Goal: Information Seeking & Learning: Learn about a topic

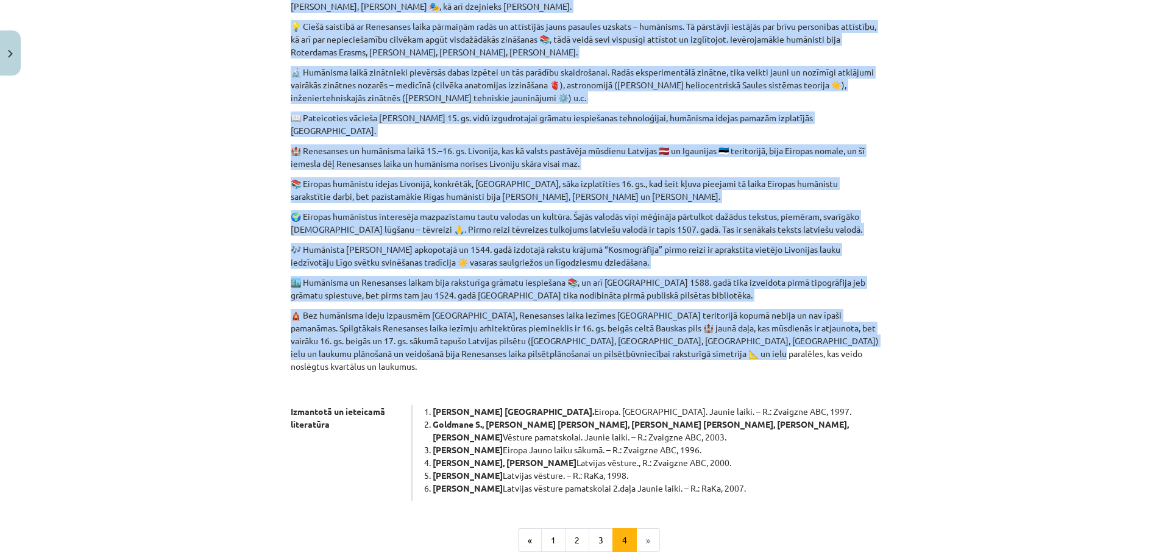
scroll to position [513, 0]
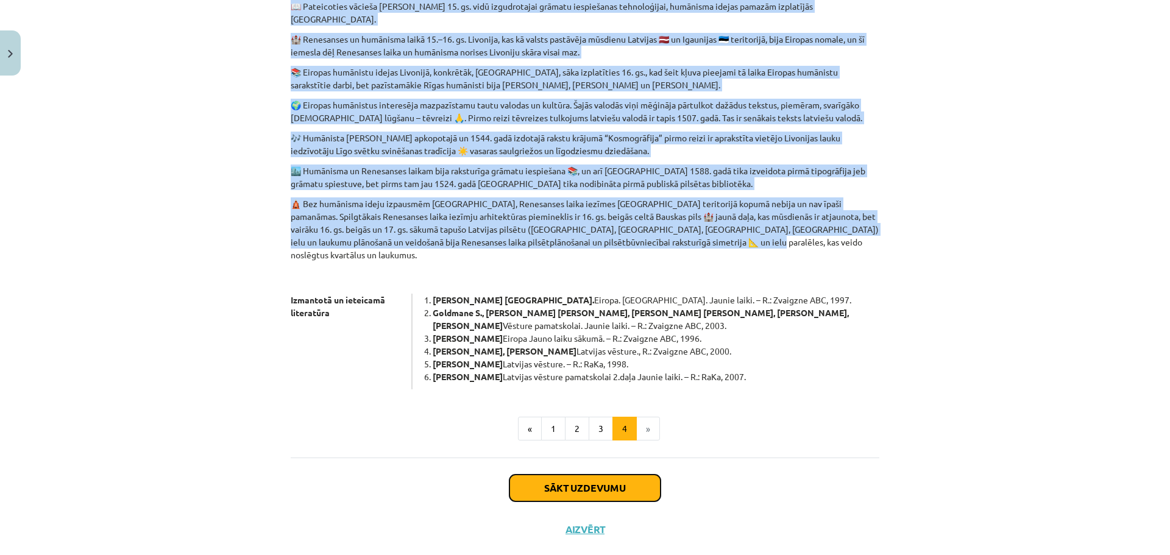
click at [604, 475] on button "Sākt uzdevumu" at bounding box center [585, 488] width 151 height 27
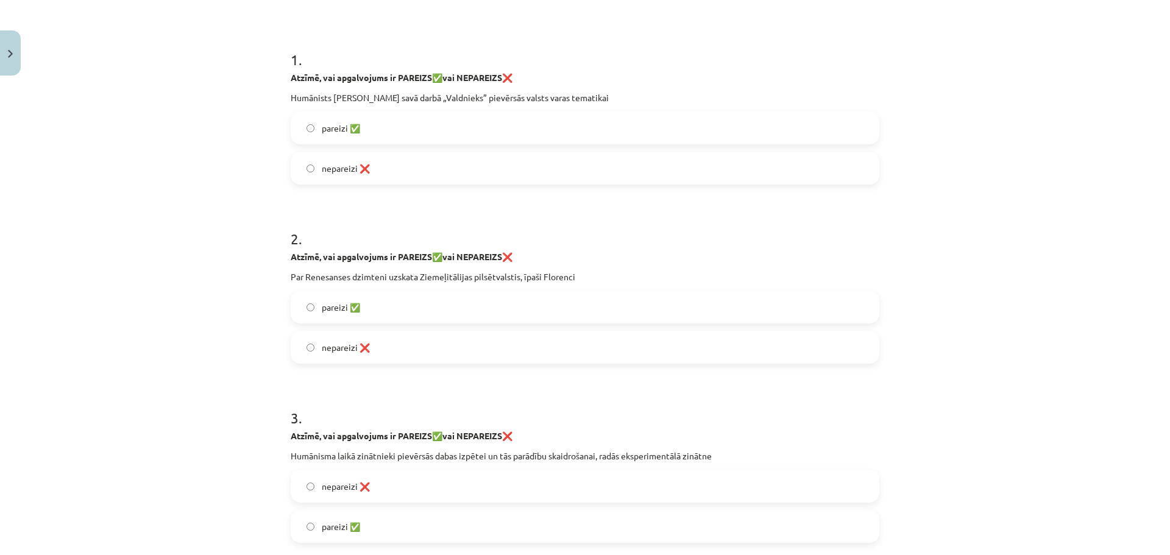
scroll to position [0, 0]
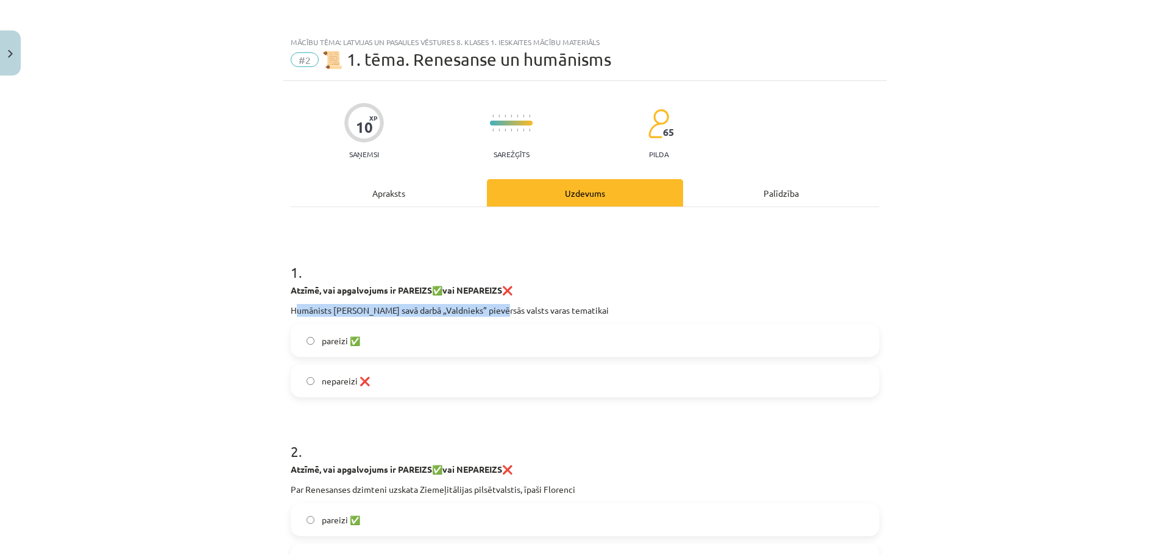
drag, startPoint x: 290, startPoint y: 310, endPoint x: 489, endPoint y: 310, distance: 198.7
click at [489, 310] on p "Humānists [PERSON_NAME] savā darbā „Valdnieks” pievērsās valsts varas tematikai" at bounding box center [585, 310] width 589 height 13
copy p "umānists [PERSON_NAME] savā darbā „Valdnieks” p"
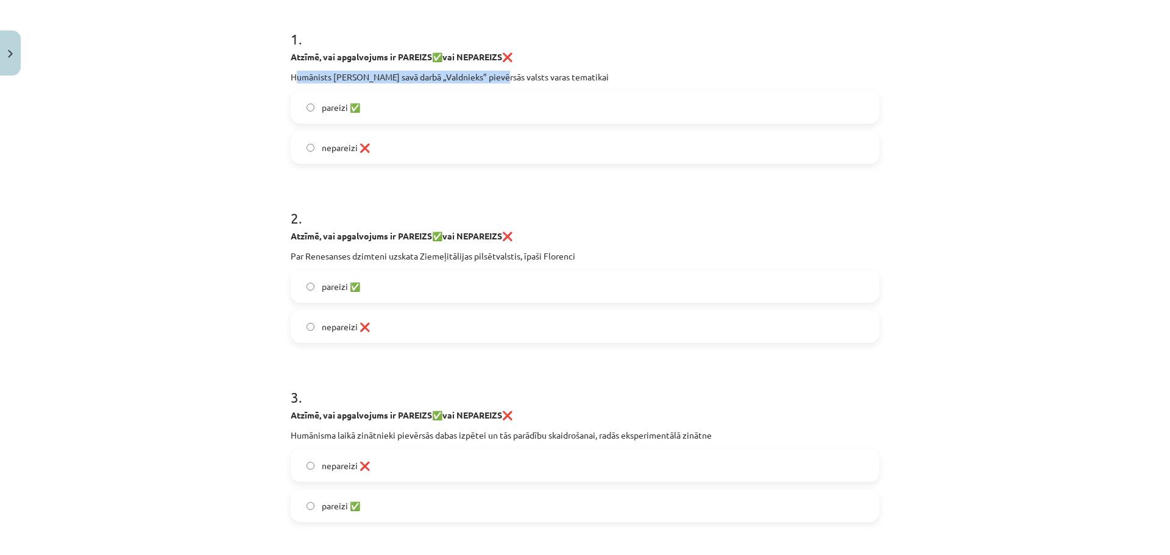
scroll to position [244, 0]
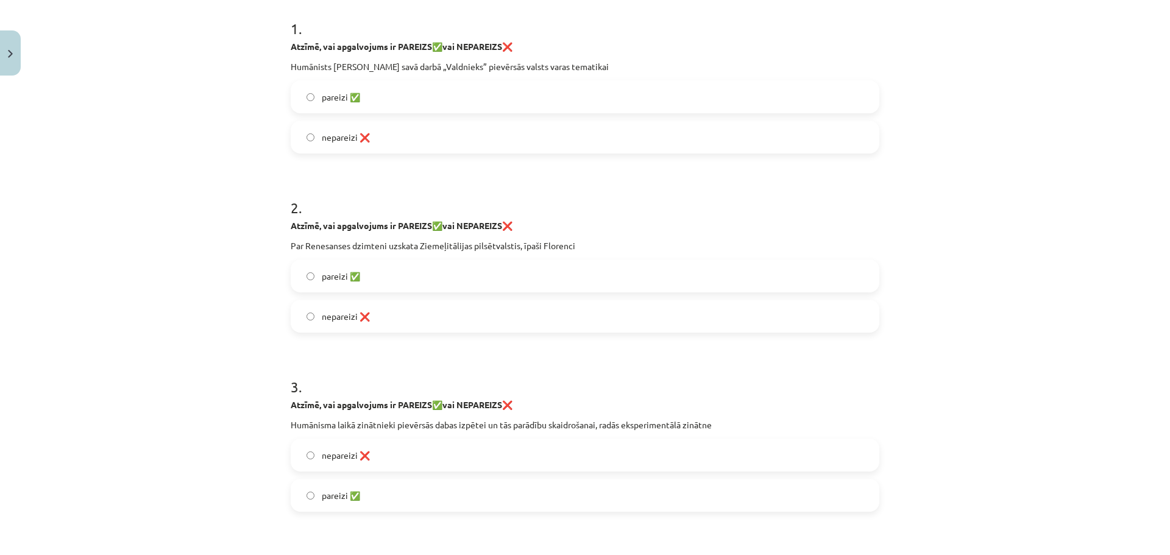
click at [749, 268] on label "pareizi ✅" at bounding box center [585, 276] width 586 height 30
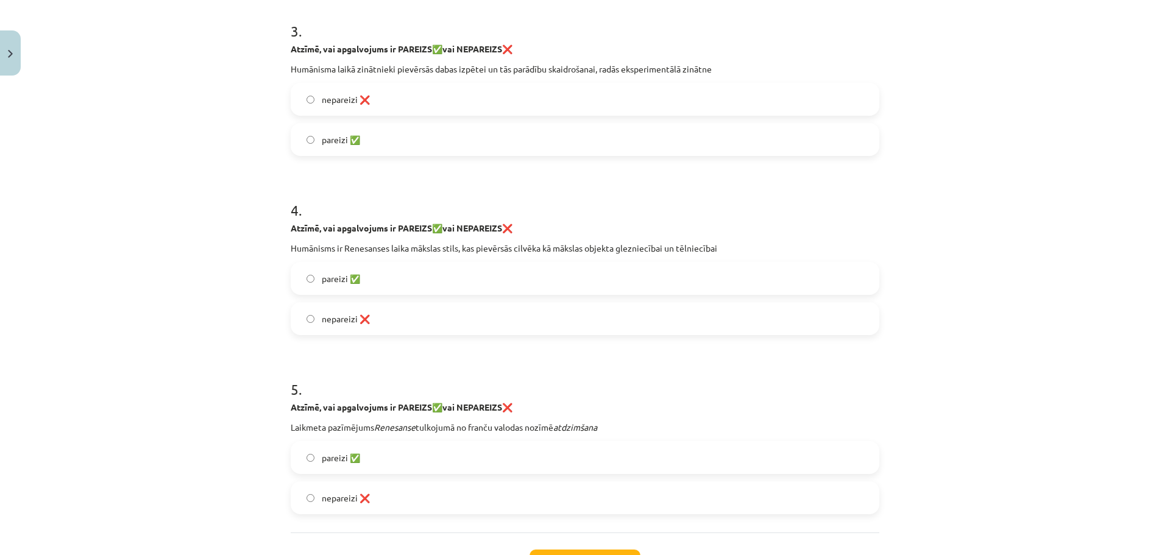
scroll to position [610, 0]
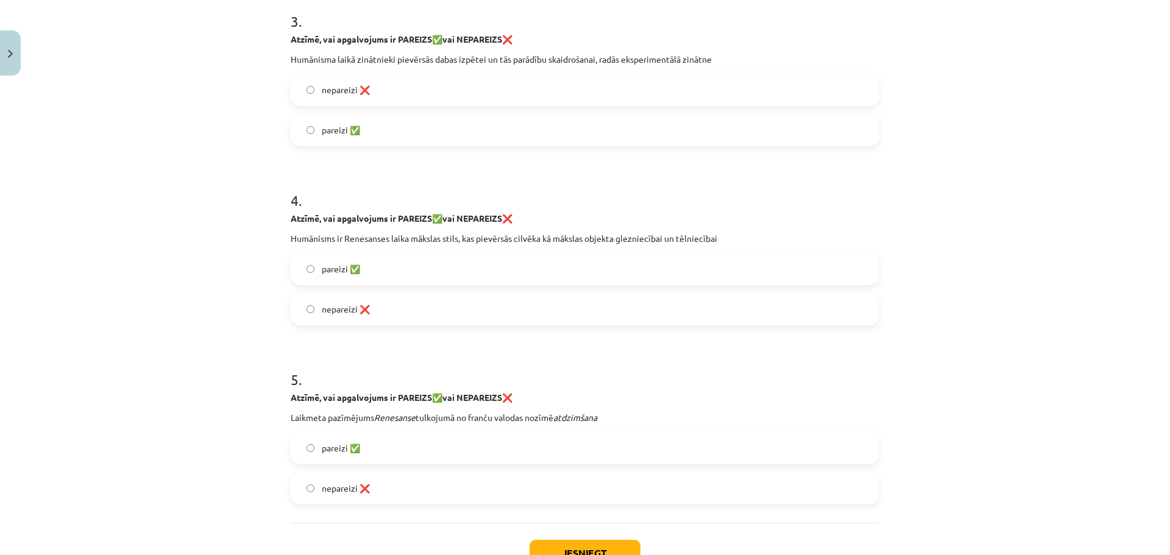
click at [312, 312] on label "nepareizi ❌" at bounding box center [585, 309] width 586 height 30
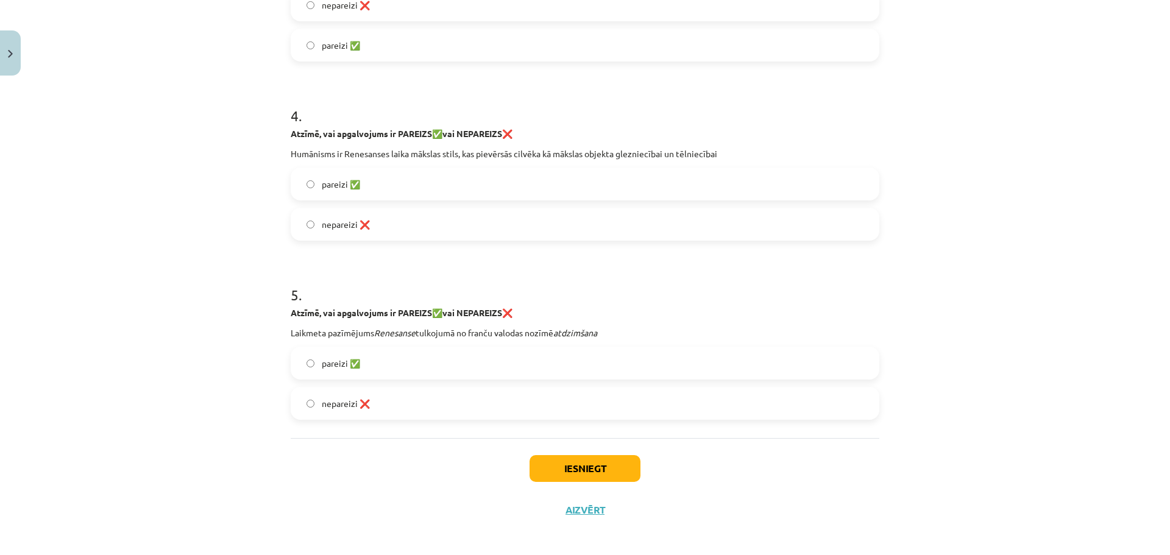
scroll to position [700, 0]
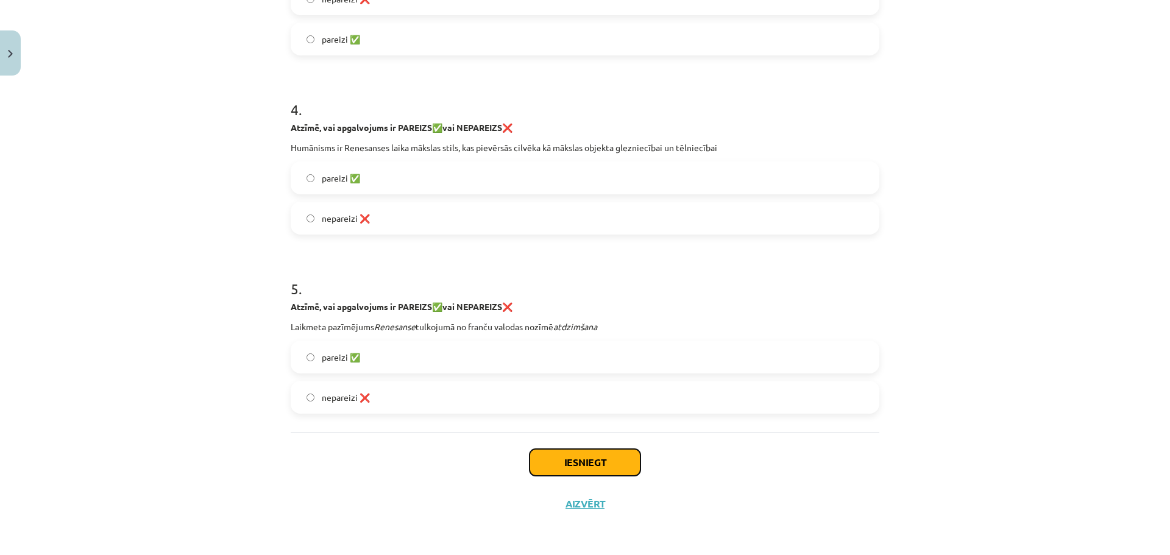
click at [587, 462] on button "Iesniegt" at bounding box center [585, 462] width 111 height 27
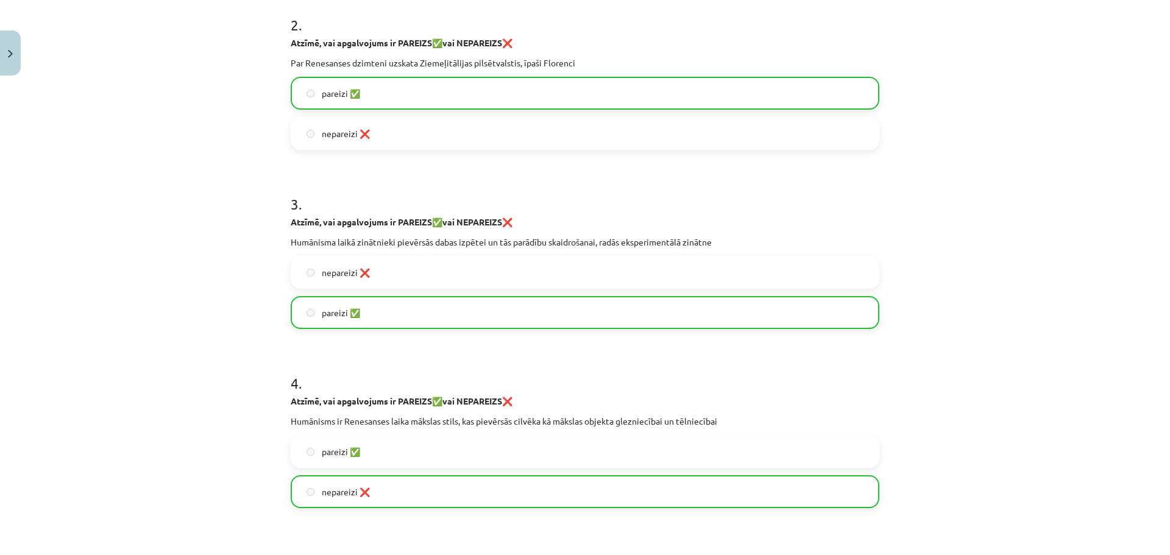
scroll to position [739, 0]
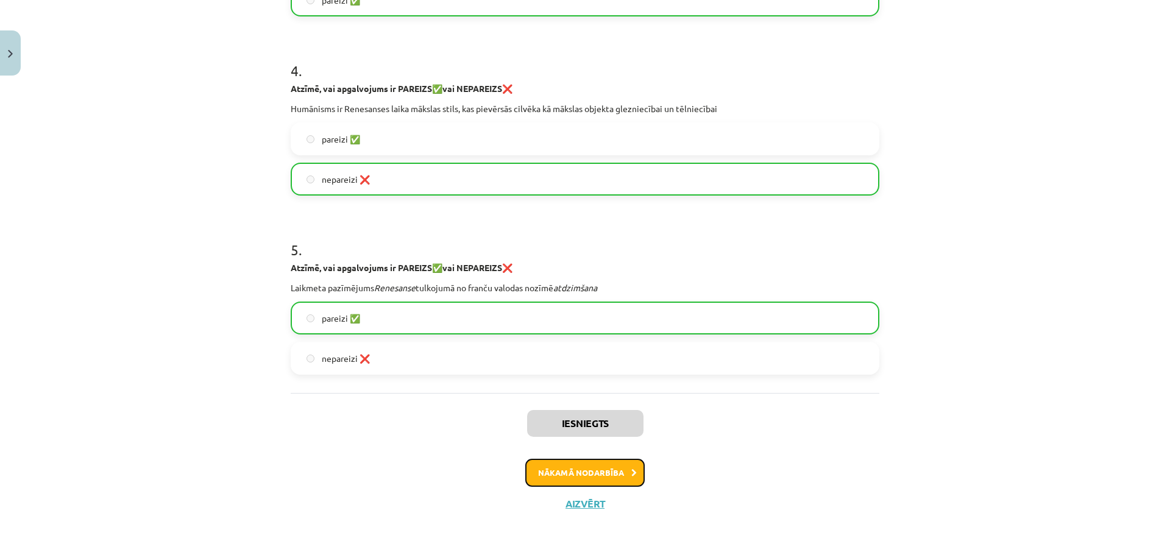
click at [619, 474] on button "Nākamā nodarbība" at bounding box center [584, 473] width 119 height 28
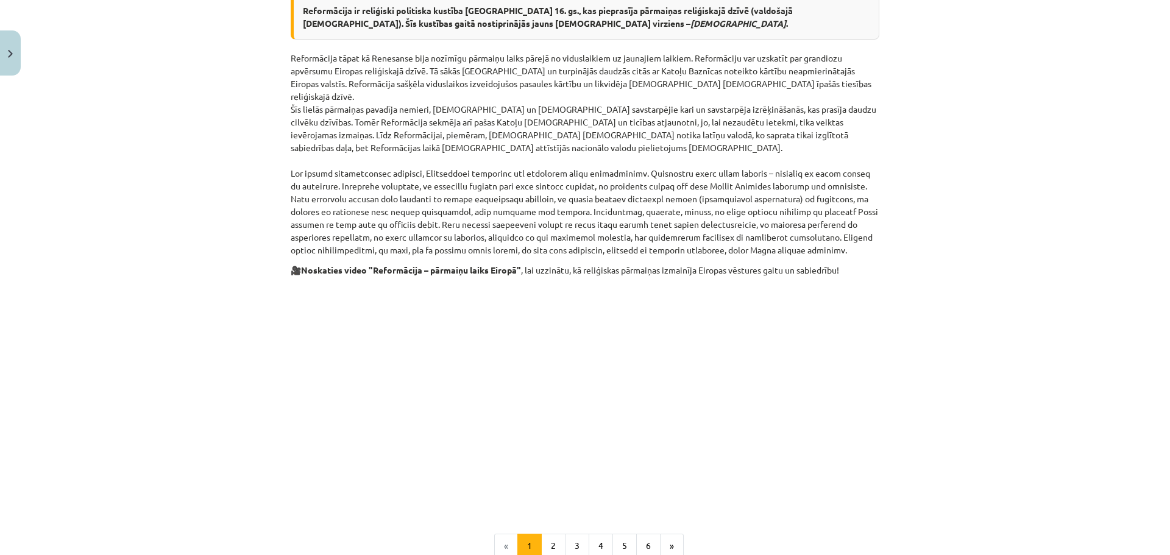
scroll to position [551, 0]
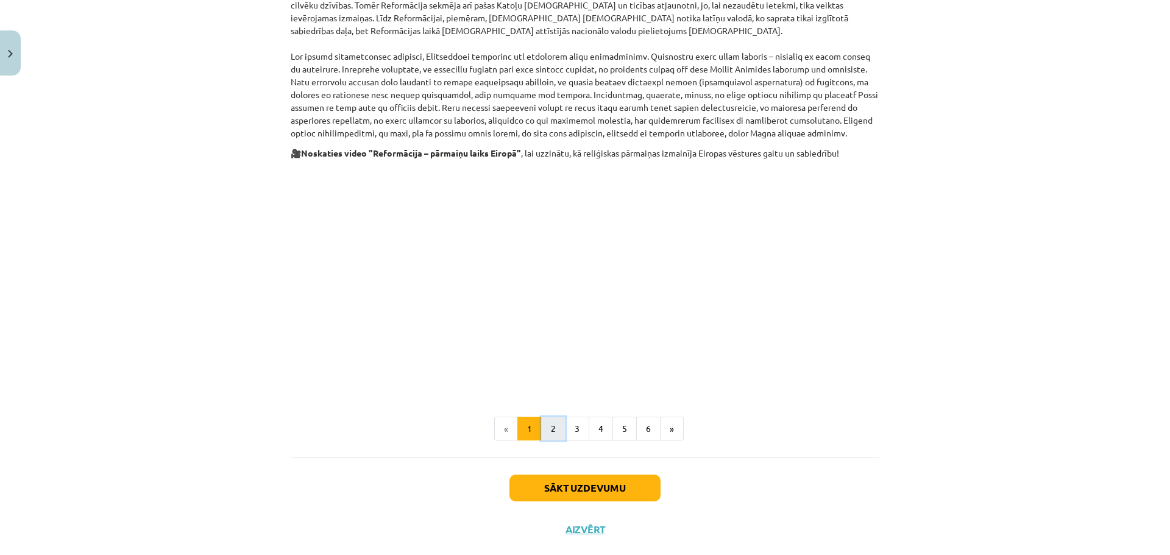
click at [554, 417] on button "2" at bounding box center [553, 429] width 24 height 24
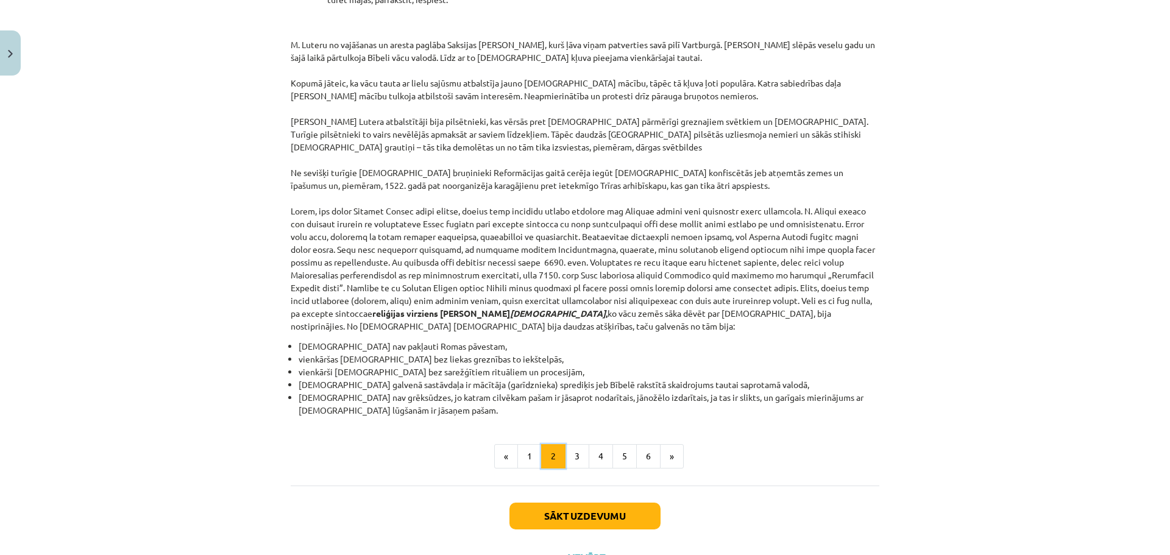
scroll to position [994, 0]
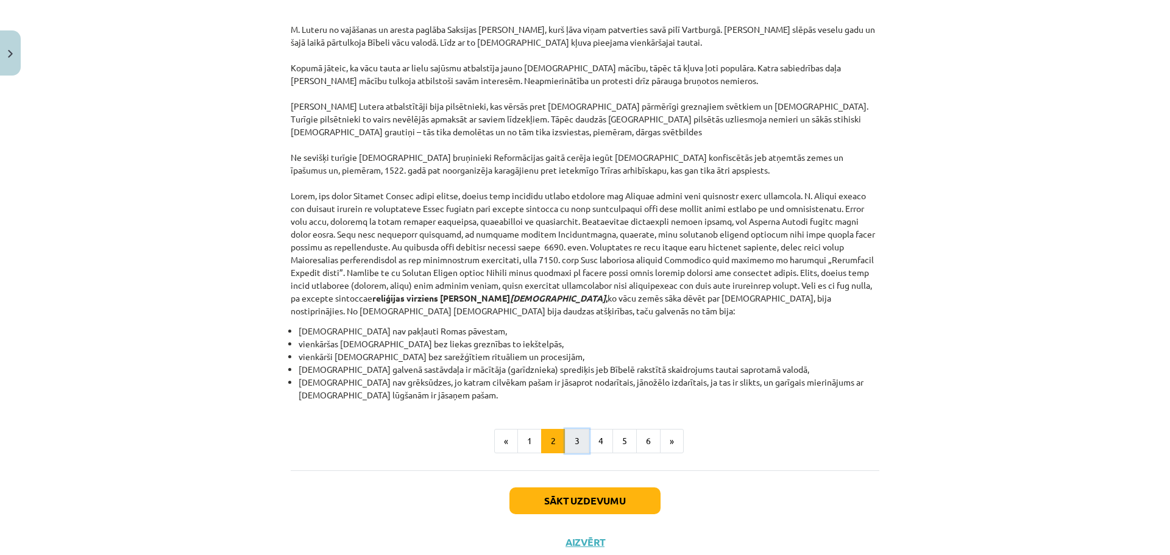
click at [577, 429] on button "3" at bounding box center [577, 441] width 24 height 24
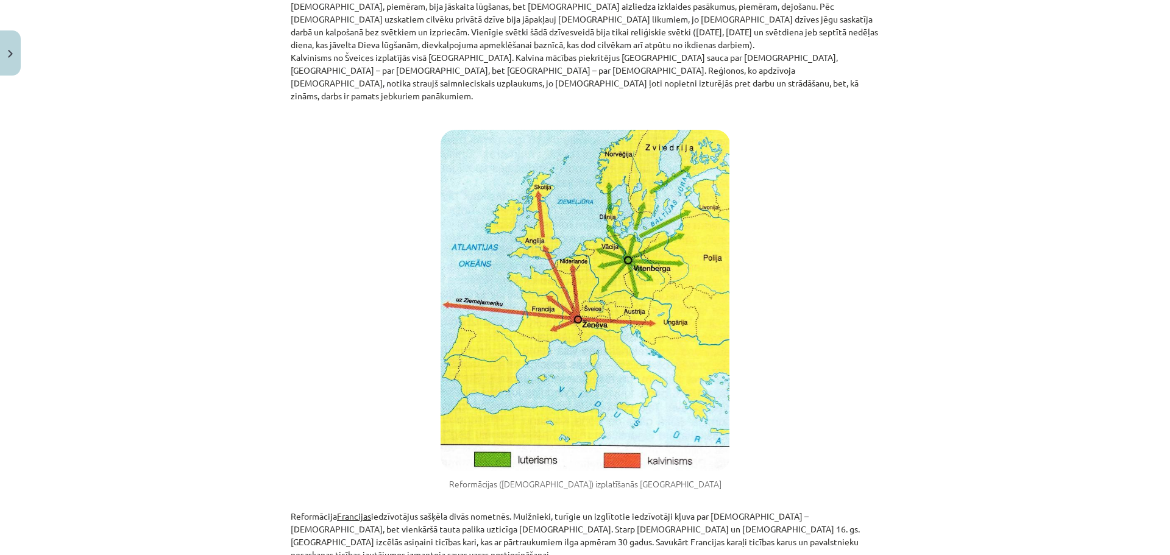
scroll to position [636, 0]
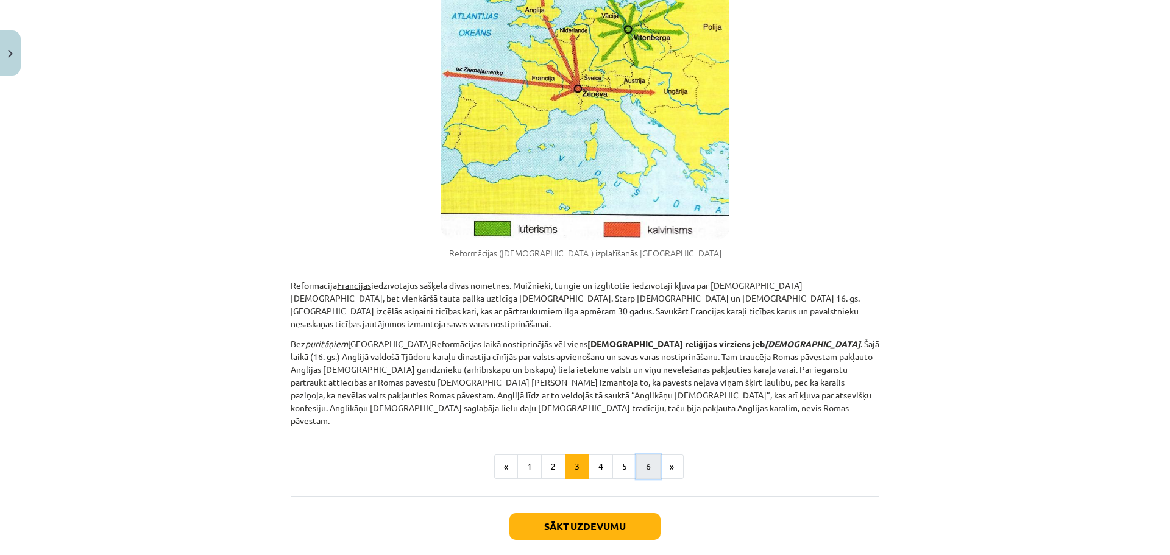
click at [642, 455] on button "6" at bounding box center [648, 467] width 24 height 24
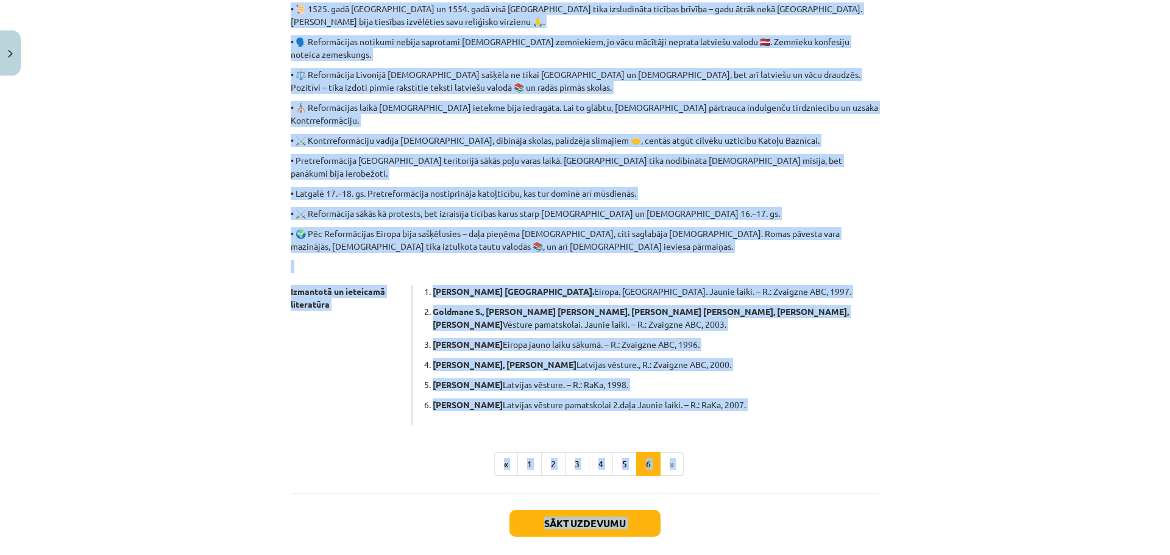
scroll to position [528, 0]
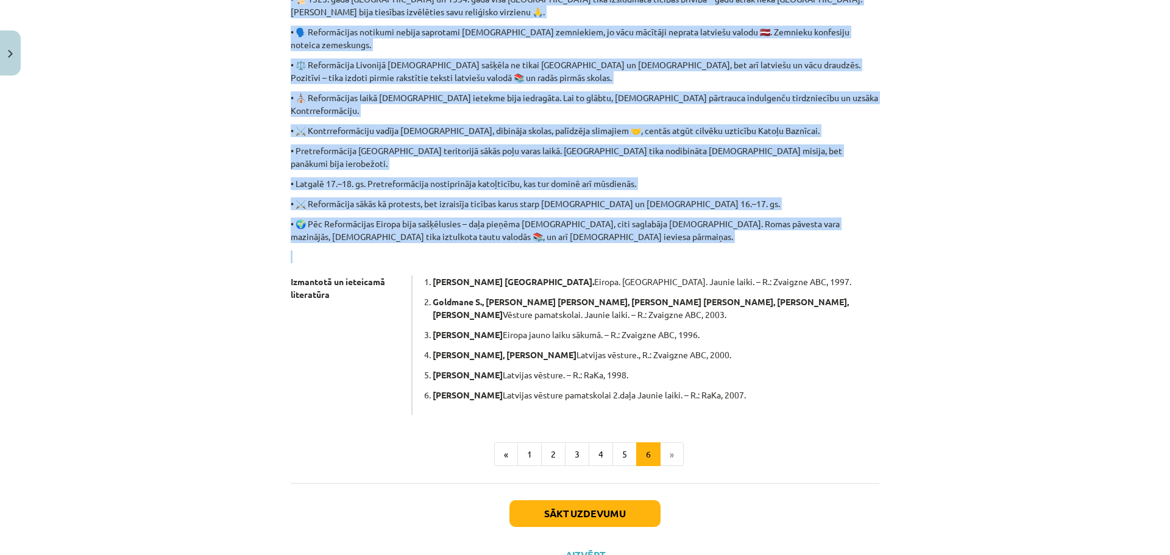
drag, startPoint x: 271, startPoint y: 76, endPoint x: 454, endPoint y: 208, distance: 226.1
click at [454, 208] on div "Mācību tēma: Latvijas un pasaules vēstures 8. klases 1. ieskaites mācību materi…" at bounding box center [585, 277] width 1170 height 555
copy div "2.2. Loremipsumdo • 📜 Sitametcons adip elitseddo eiusmodte incidid Utlabo 40. e…"
click at [572, 501] on button "Sākt uzdevumu" at bounding box center [585, 514] width 151 height 27
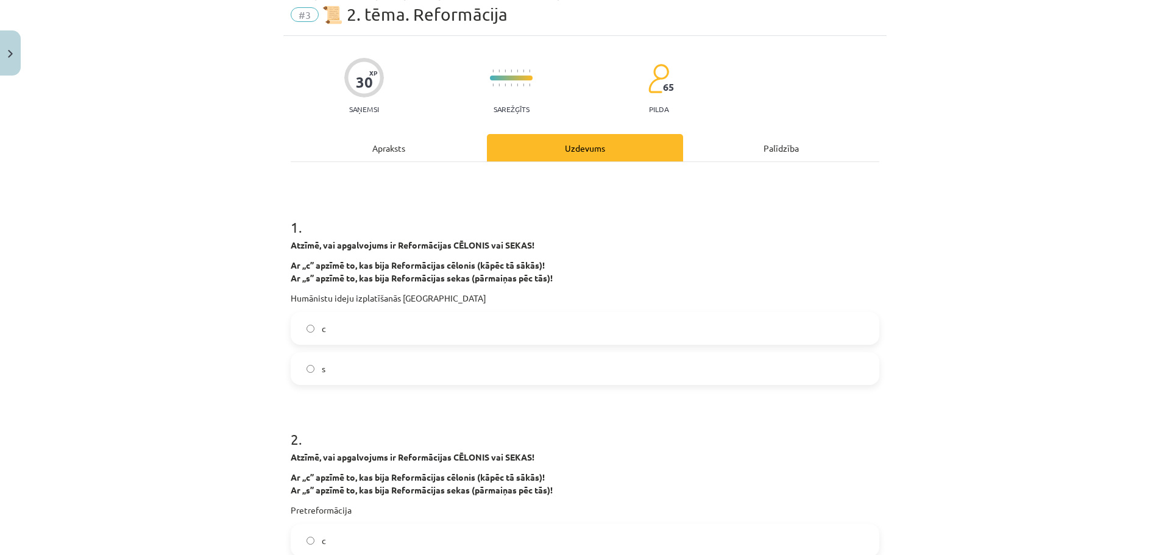
scroll to position [30, 0]
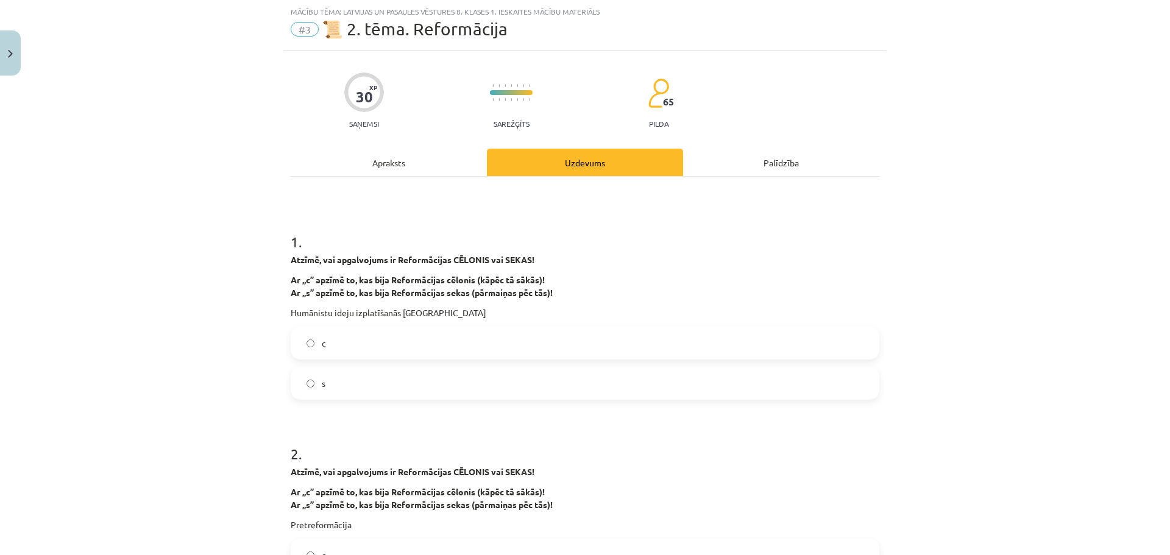
click at [366, 387] on label "s" at bounding box center [585, 383] width 586 height 30
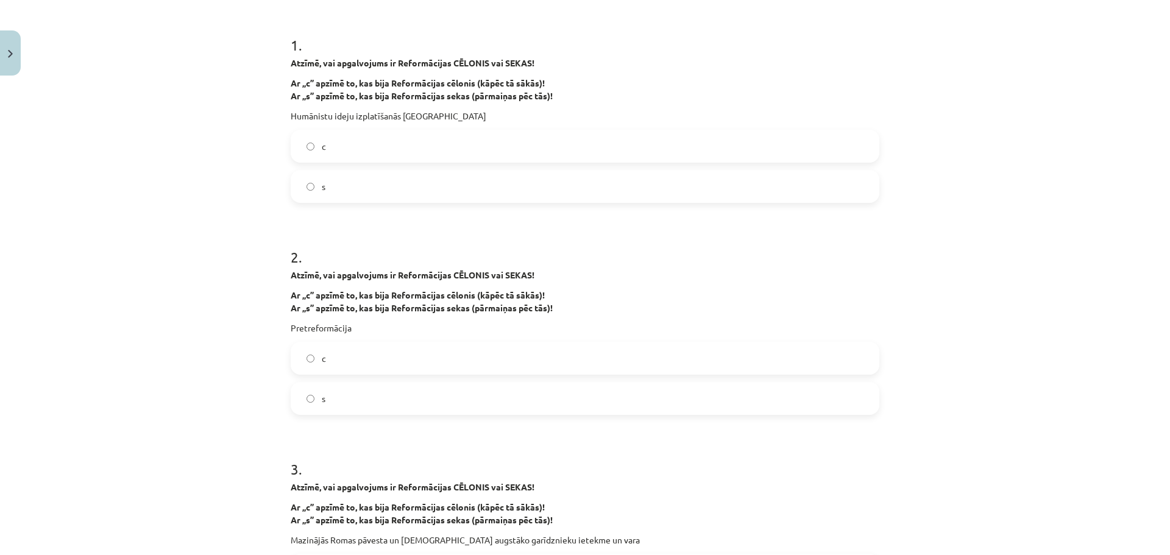
scroll to position [274, 0]
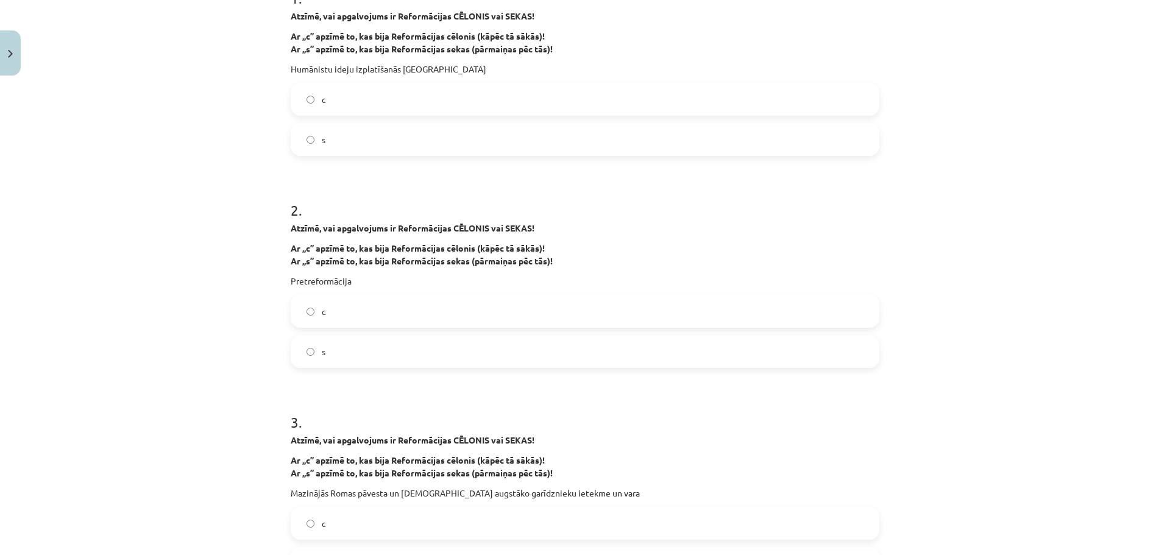
click at [335, 346] on label "s" at bounding box center [585, 352] width 586 height 30
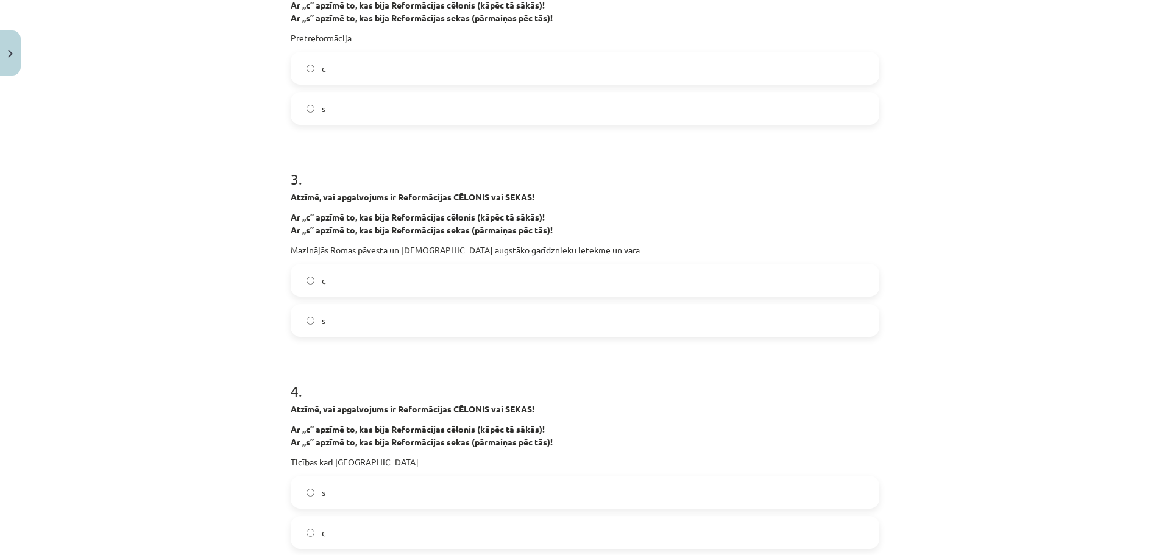
scroll to position [579, 0]
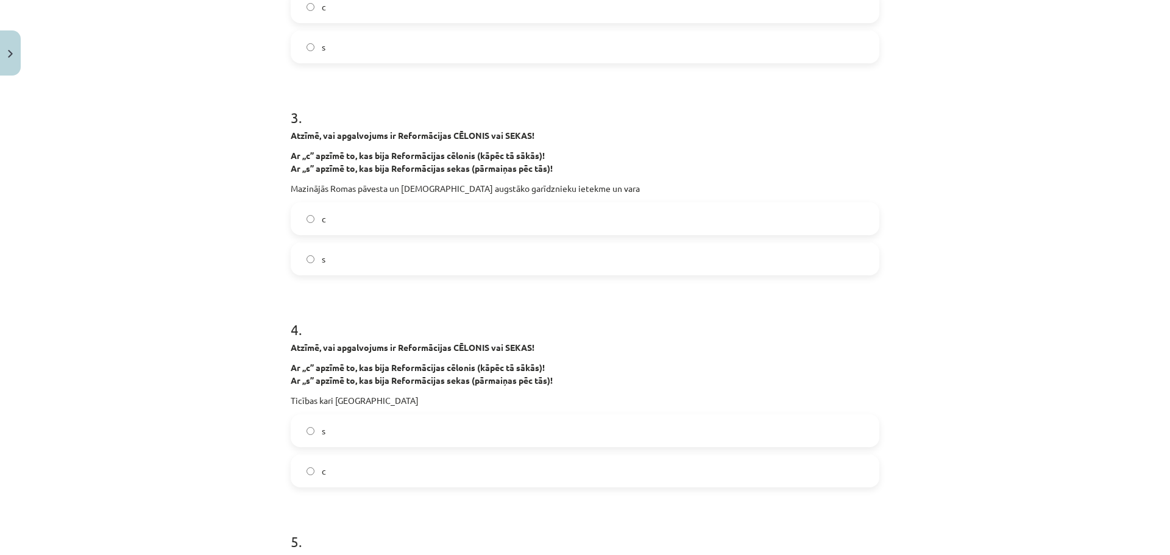
click at [335, 259] on label "s" at bounding box center [585, 259] width 586 height 30
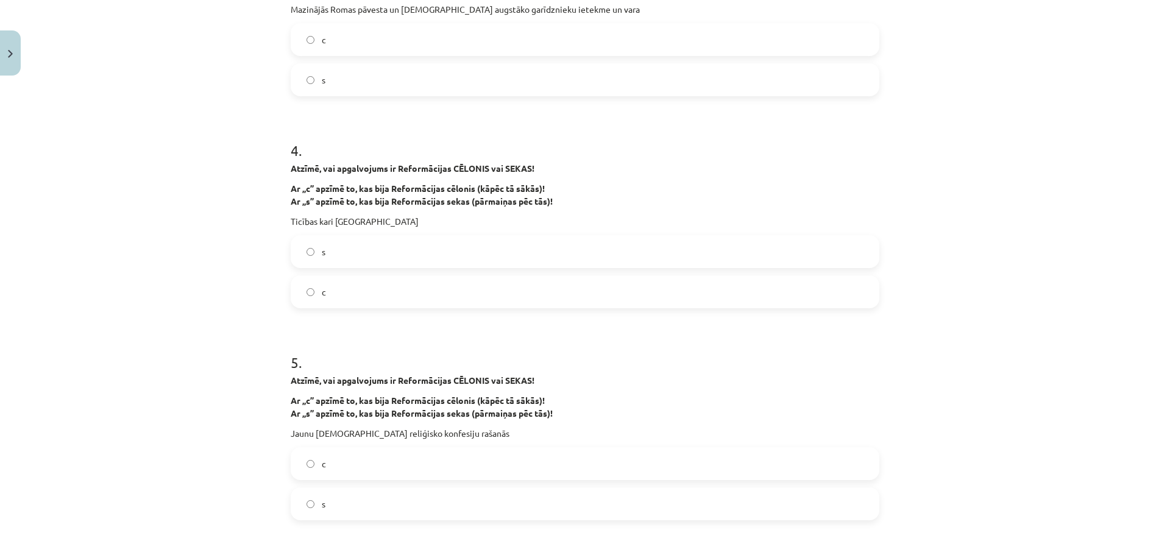
scroll to position [762, 0]
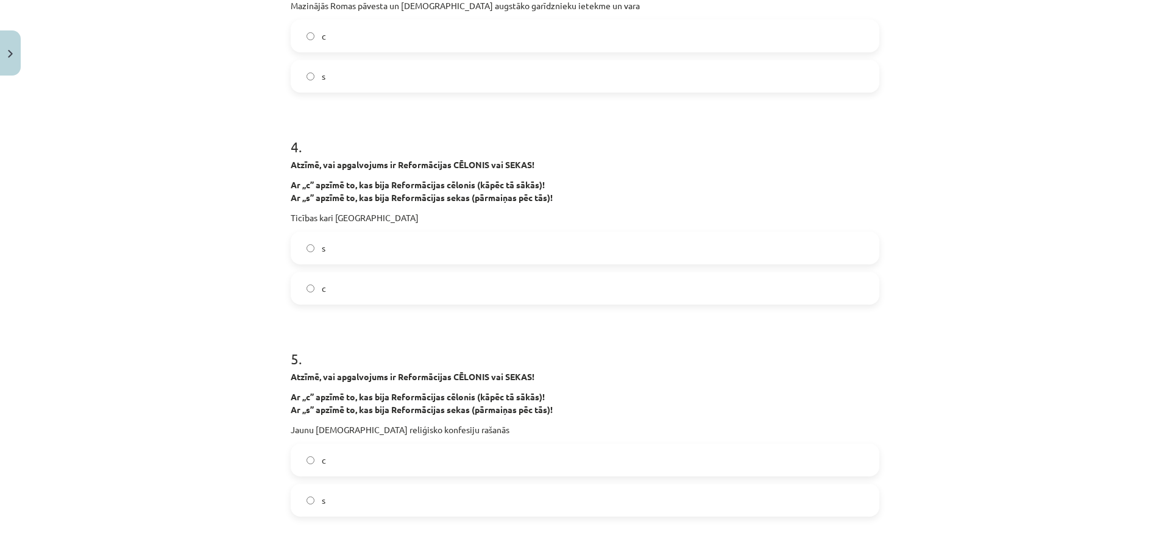
click at [420, 285] on label "c" at bounding box center [585, 288] width 586 height 30
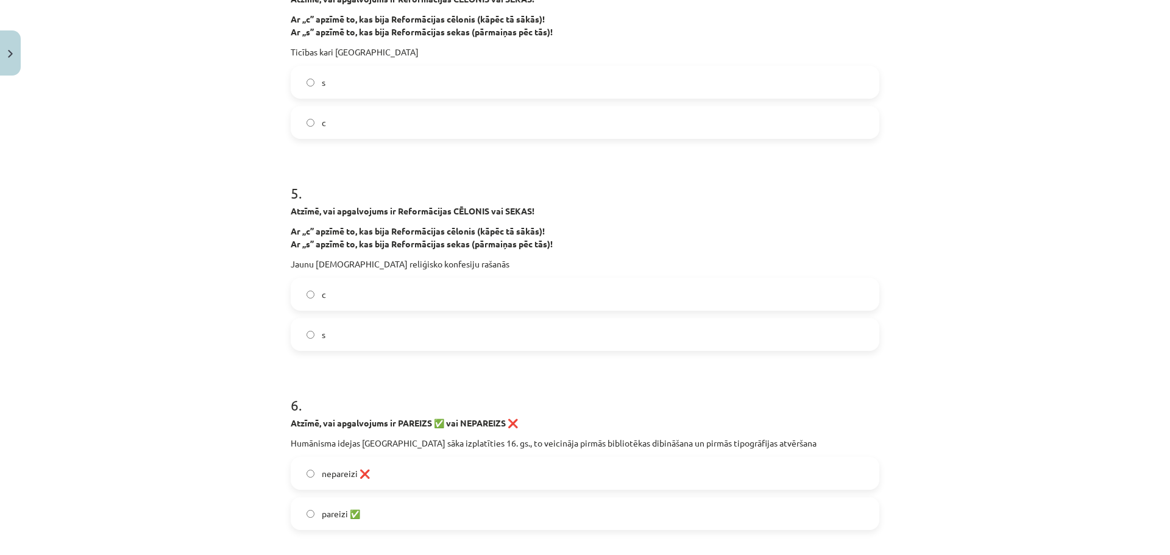
scroll to position [945, 0]
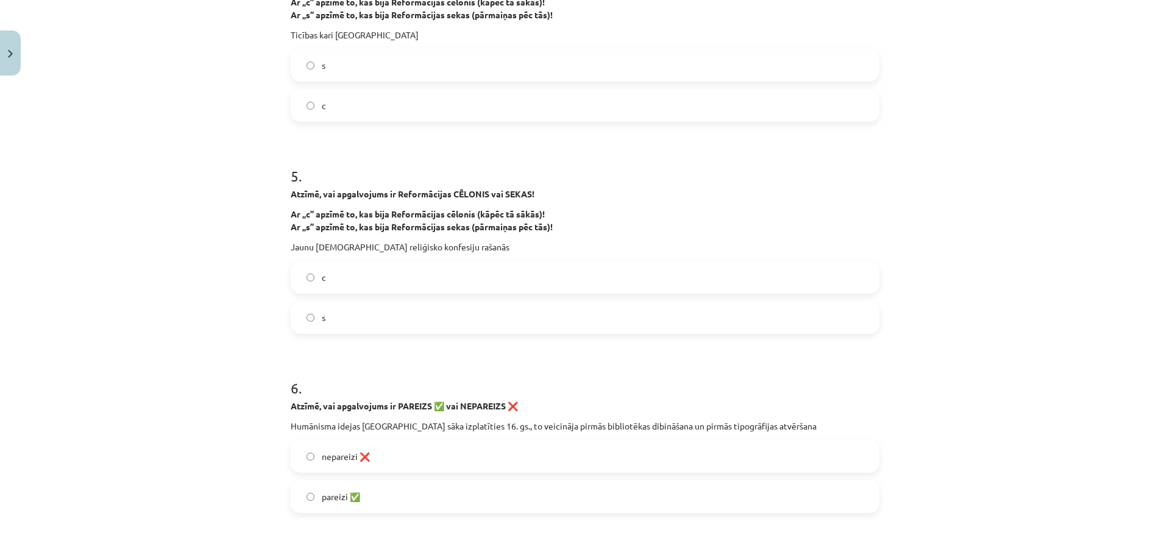
click at [340, 309] on label "s" at bounding box center [585, 317] width 586 height 30
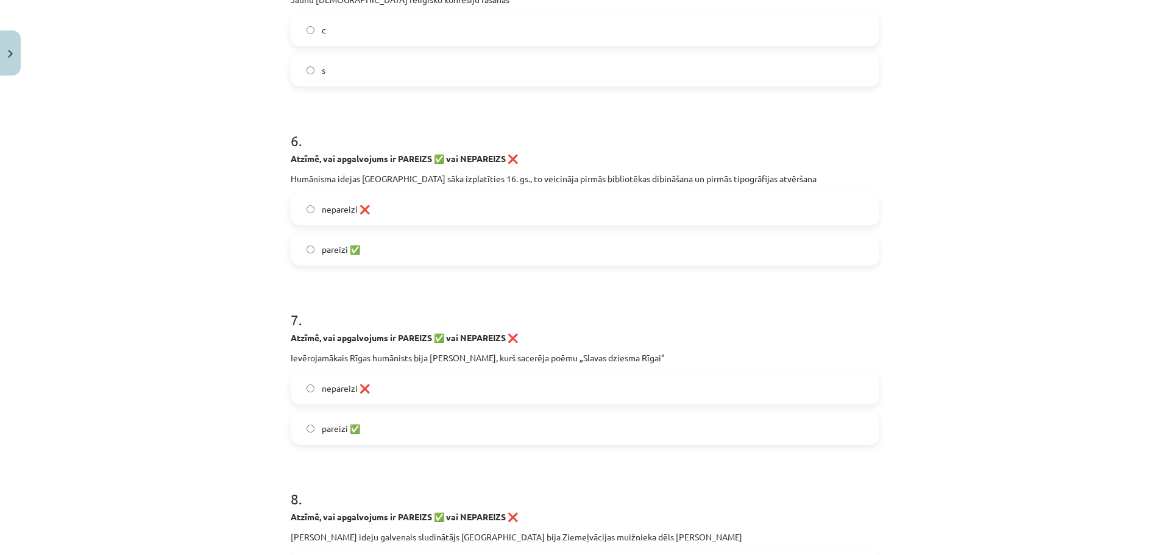
scroll to position [1250, 0]
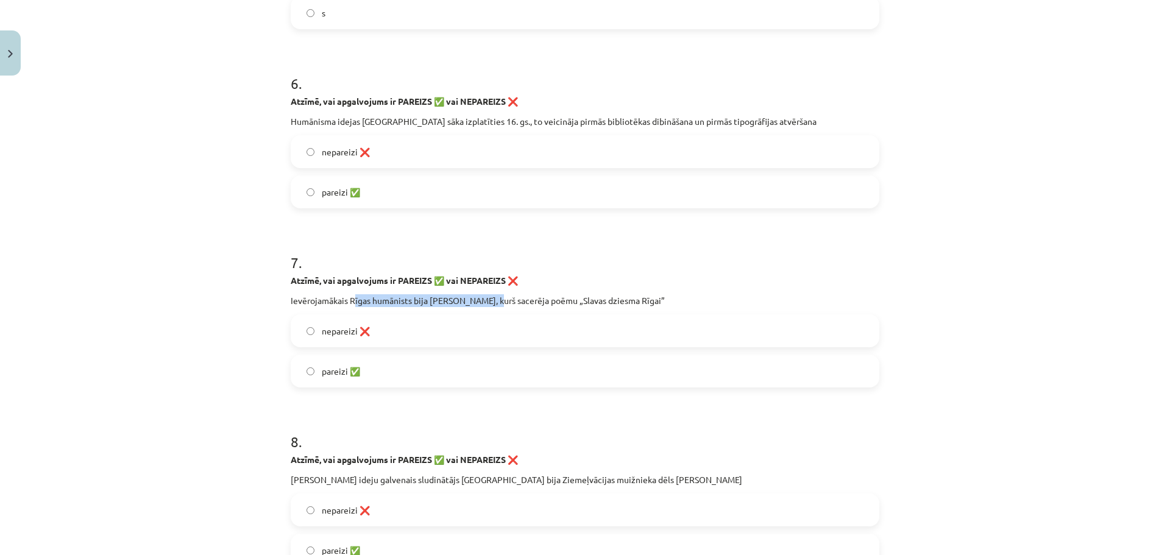
drag, startPoint x: 349, startPoint y: 299, endPoint x: 488, endPoint y: 292, distance: 139.2
click at [488, 292] on div "Atzīmē, vai apgalvojums ir PAREIZS ✅ vai NEPAREIZS ❌ Ievērojamākais Rīgas humān…" at bounding box center [585, 290] width 589 height 33
copy p "īgas humānists bija [PERSON_NAME]"
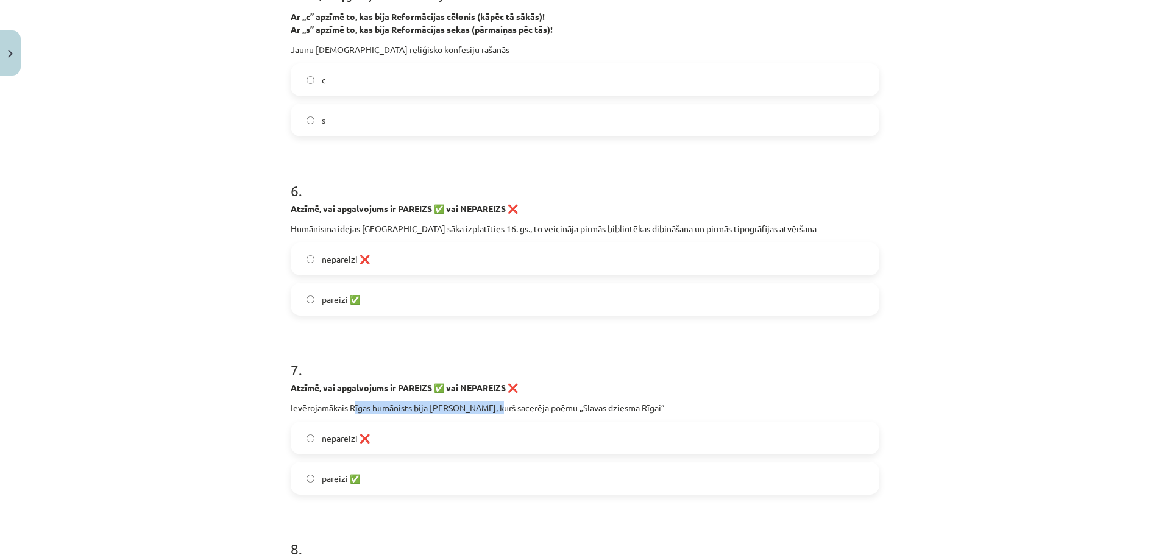
scroll to position [1128, 0]
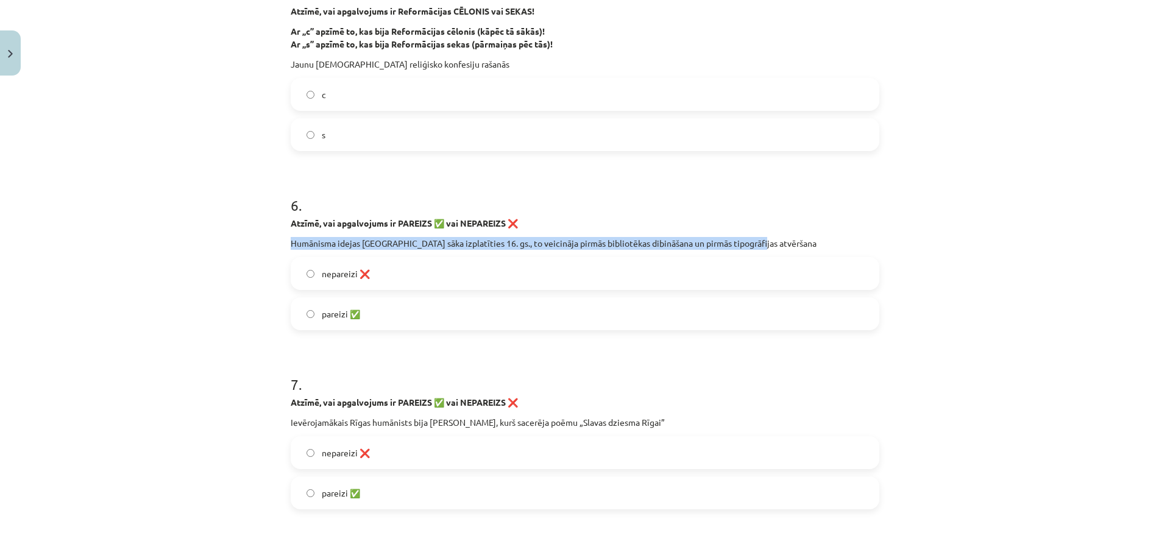
drag, startPoint x: 286, startPoint y: 242, endPoint x: 754, endPoint y: 243, distance: 468.2
click at [754, 243] on p "Humānisma idejas [GEOGRAPHIC_DATA] sāka izplatīties 16. gs., to veicināja pirmā…" at bounding box center [585, 243] width 589 height 13
copy p "Humānisma idejas [GEOGRAPHIC_DATA] sāka izplatīties 16. gs., to veicināja pirmā…"
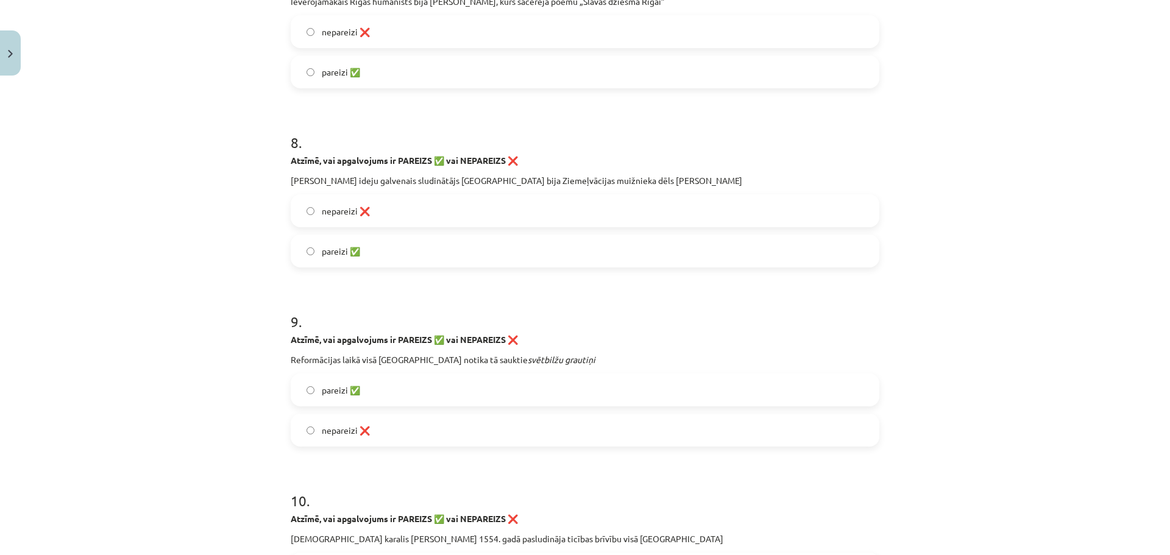
scroll to position [1555, 0]
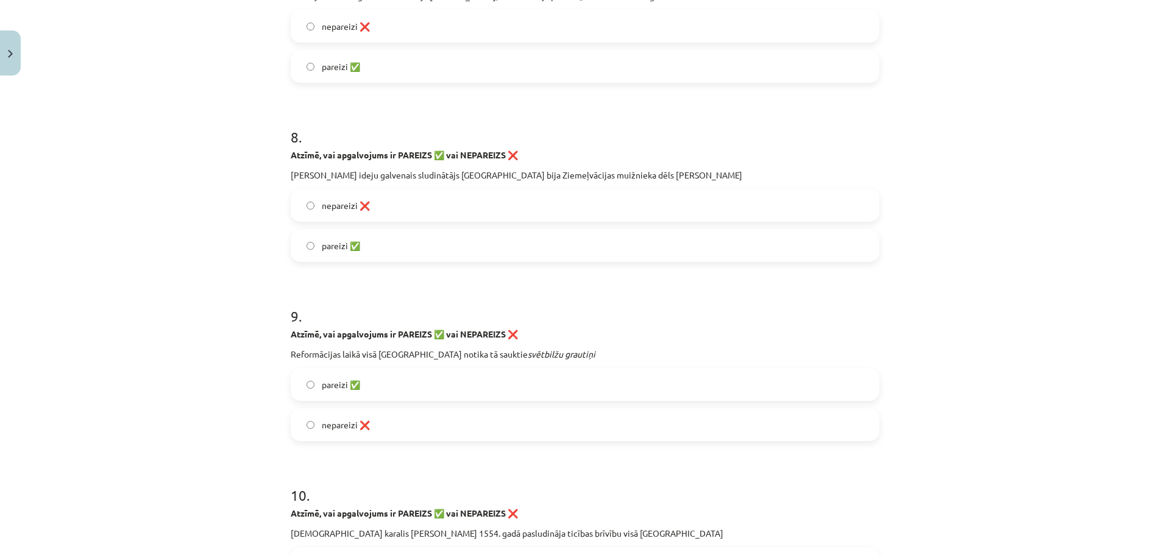
click at [312, 246] on label "pareizi ✅" at bounding box center [585, 245] width 586 height 30
drag, startPoint x: 475, startPoint y: 357, endPoint x: 547, endPoint y: 358, distance: 71.9
click at [557, 355] on p "Reformācijas laikā visā [GEOGRAPHIC_DATA] notika tā sauktie svētbilžu grautiņi" at bounding box center [585, 354] width 589 height 13
copy p "vētbilžu grautiņi"
click at [322, 385] on span "pareizi ✅" at bounding box center [341, 385] width 38 height 13
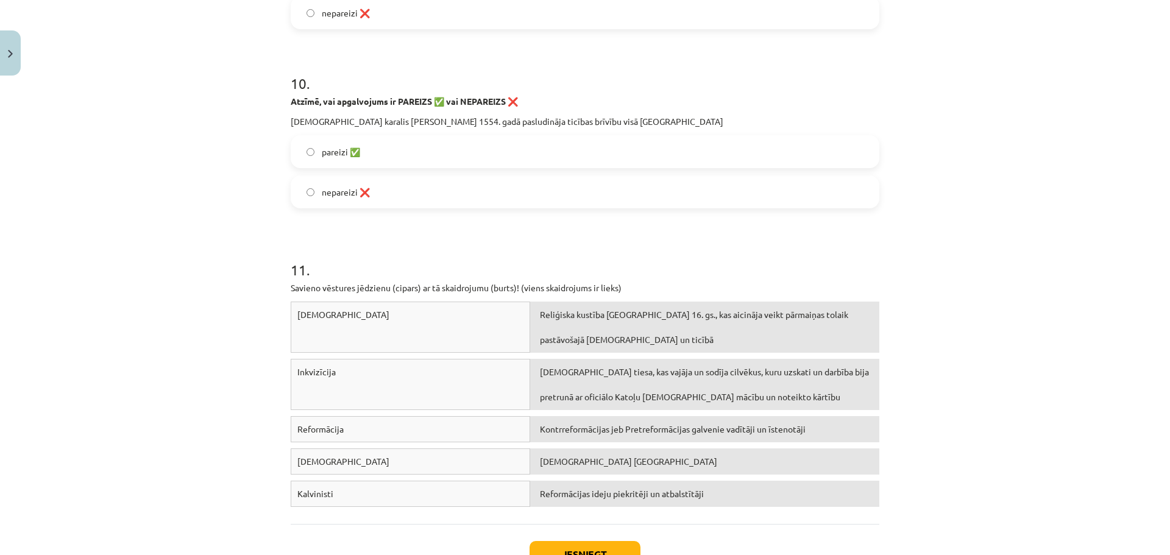
scroll to position [1920, 0]
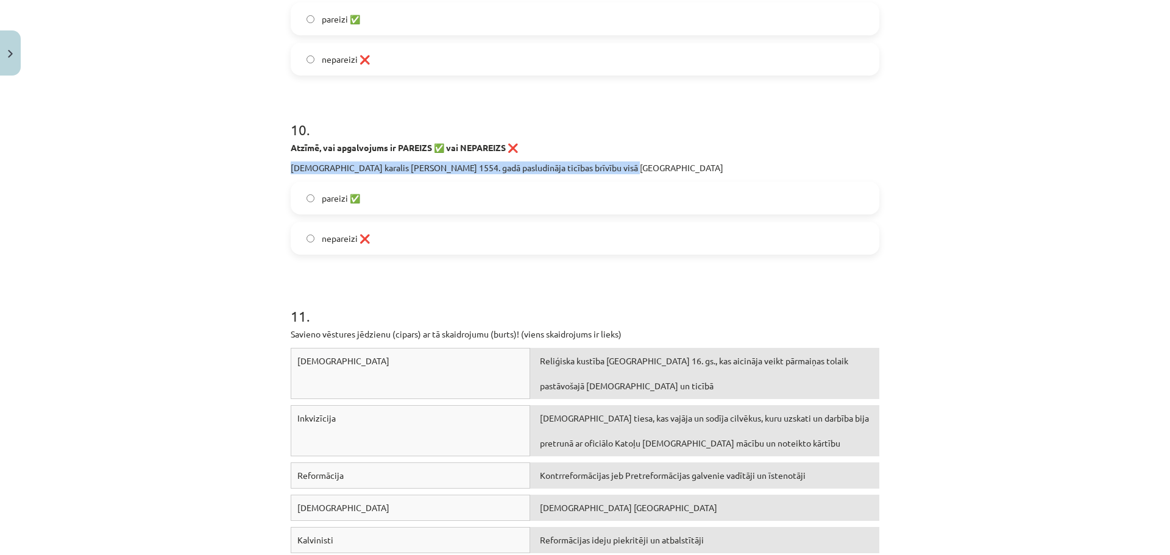
drag, startPoint x: 288, startPoint y: 167, endPoint x: 602, endPoint y: 157, distance: 314.1
click at [602, 157] on div "Atzīmē, vai apgalvojums ir PAREIZS ✅ vai NEPAREIZS ❌ [DEMOGRAPHIC_DATA] karalis…" at bounding box center [585, 157] width 589 height 33
copy p "[DEMOGRAPHIC_DATA] karalis [PERSON_NAME] 1554. gadā pasludināja ticības brīvību…"
click at [325, 244] on span "nepareizi ❌" at bounding box center [346, 238] width 48 height 13
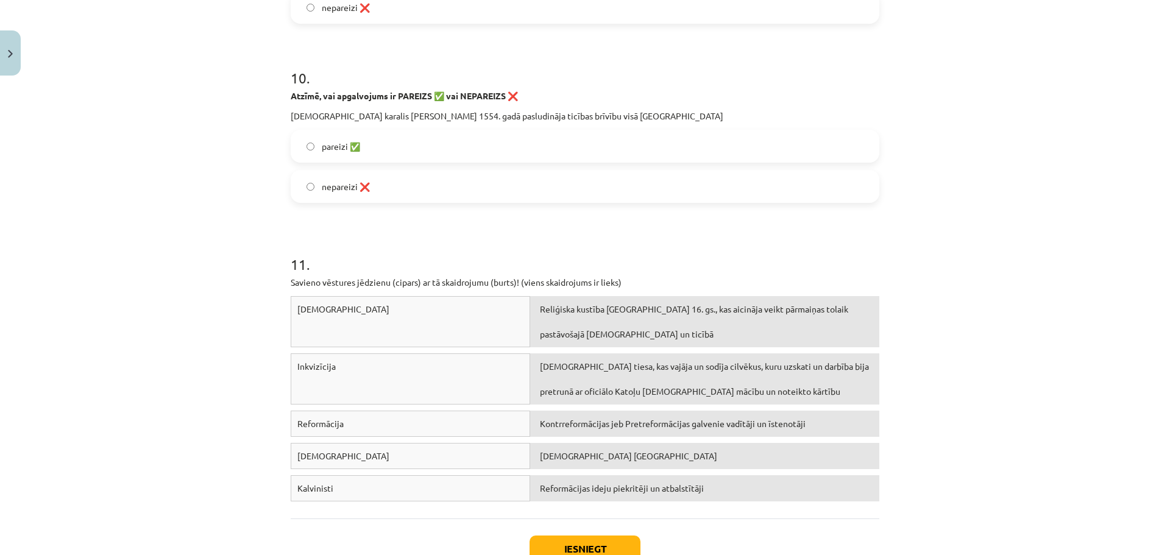
scroll to position [2059, 0]
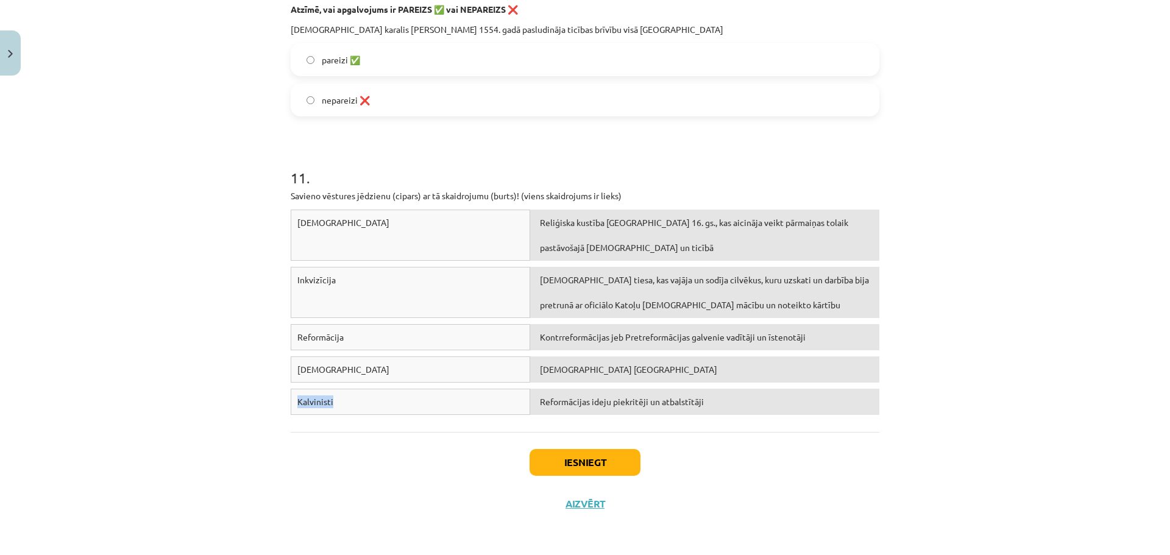
drag, startPoint x: 335, startPoint y: 402, endPoint x: 275, endPoint y: 400, distance: 59.8
click at [275, 400] on div "Mācību tēma: Latvijas un pasaules vēstures 8. klases 1. ieskaites mācību materi…" at bounding box center [585, 277] width 1170 height 555
copy span "Kalvinisti"
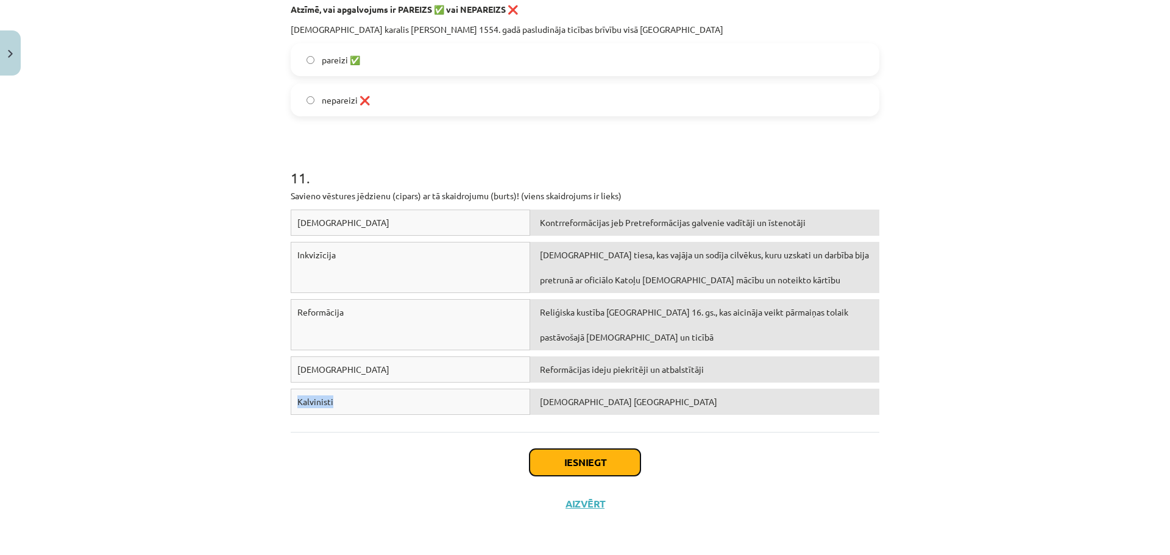
click at [588, 470] on button "Iesniegt" at bounding box center [585, 462] width 111 height 27
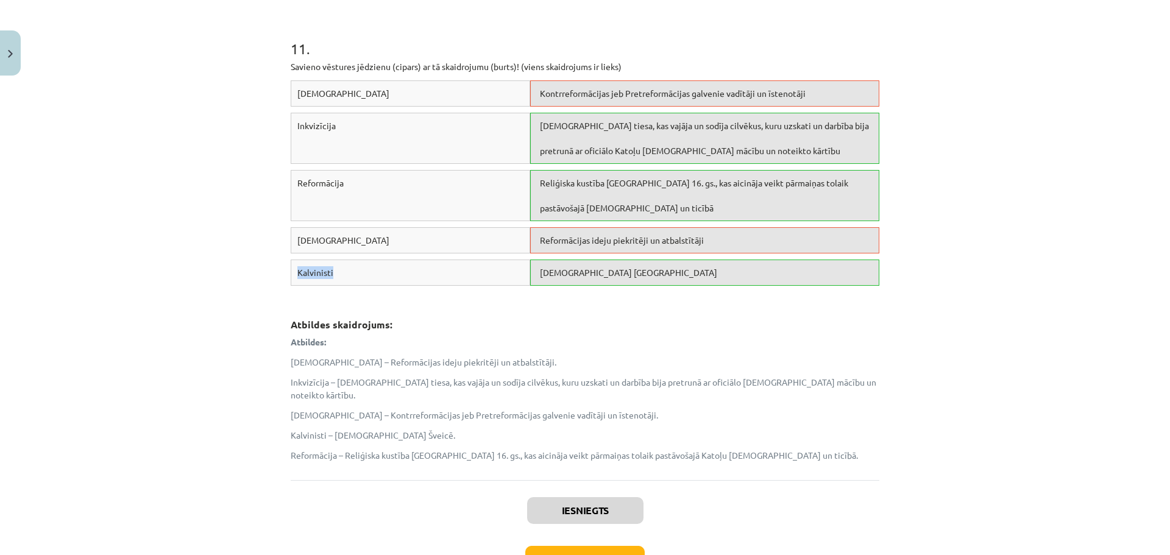
scroll to position [2242, 0]
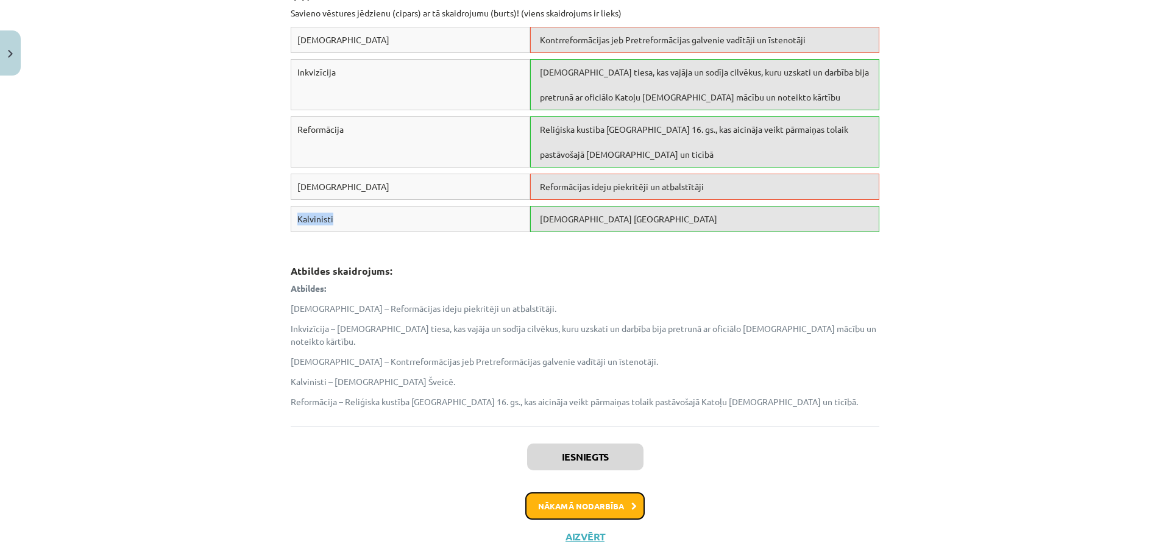
click at [584, 493] on button "Nākamā nodarbība" at bounding box center [584, 507] width 119 height 28
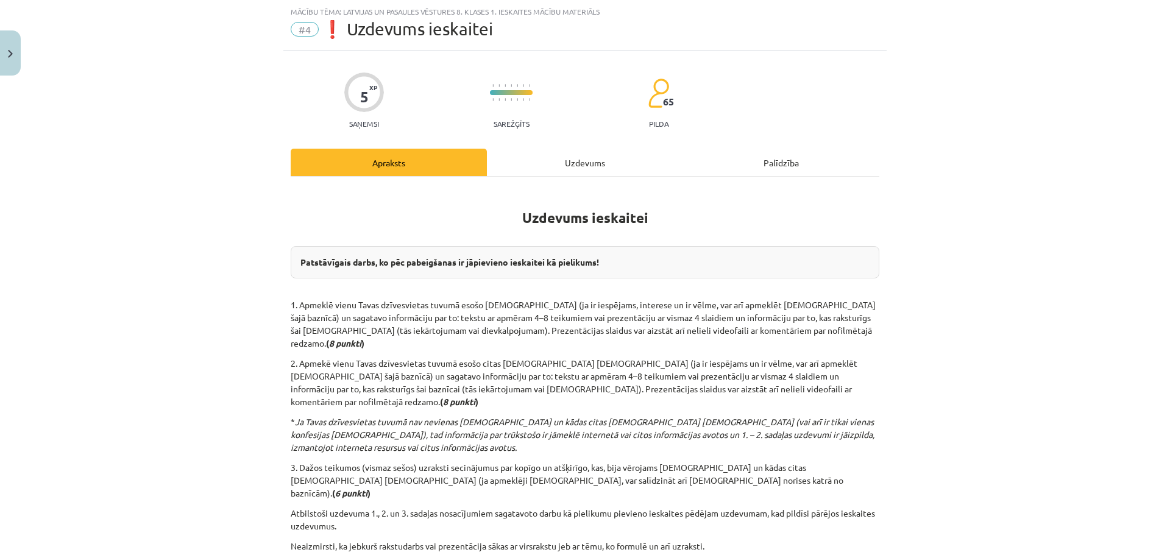
scroll to position [130, 0]
